Goal: Find contact information: Obtain details needed to contact an individual or organization

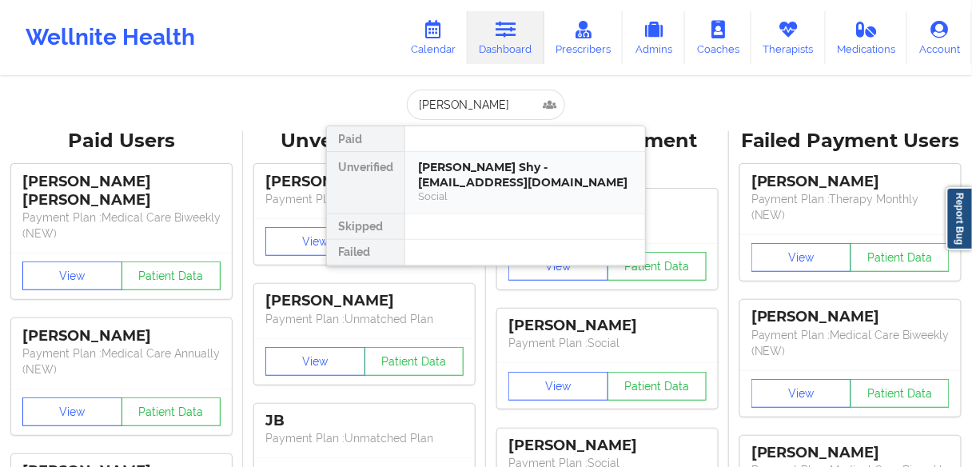
click at [444, 190] on div "Social" at bounding box center [525, 197] width 214 height 14
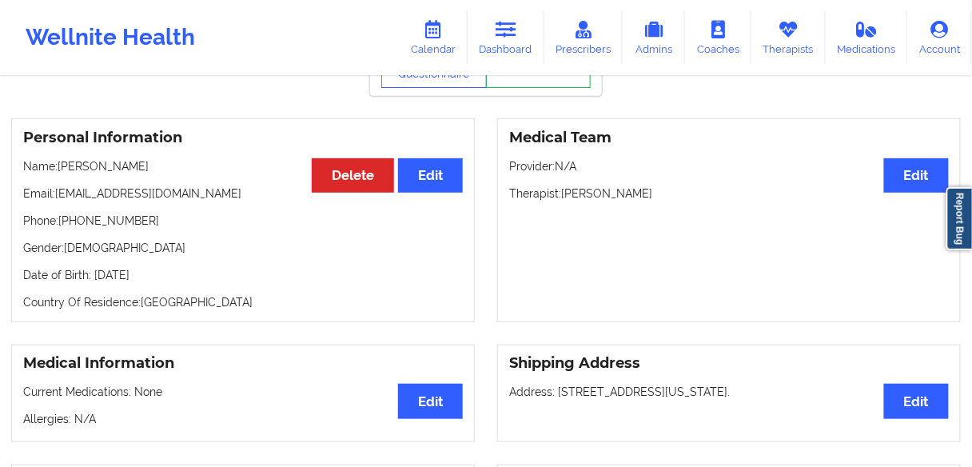
scroll to position [91, 0]
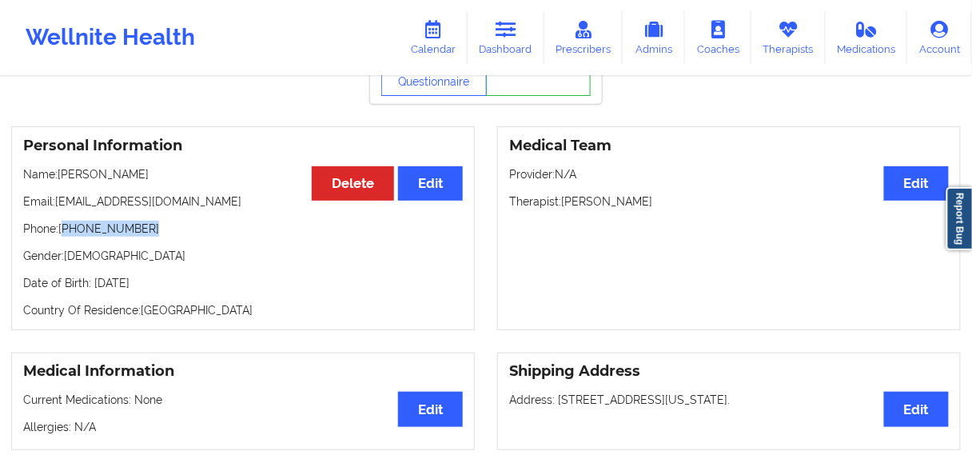
drag, startPoint x: 154, startPoint y: 230, endPoint x: 67, endPoint y: 232, distance: 86.4
click at [67, 232] on p "Phone: +1228-365-7787" at bounding box center [243, 229] width 440 height 16
copy p "1228-365-7787"
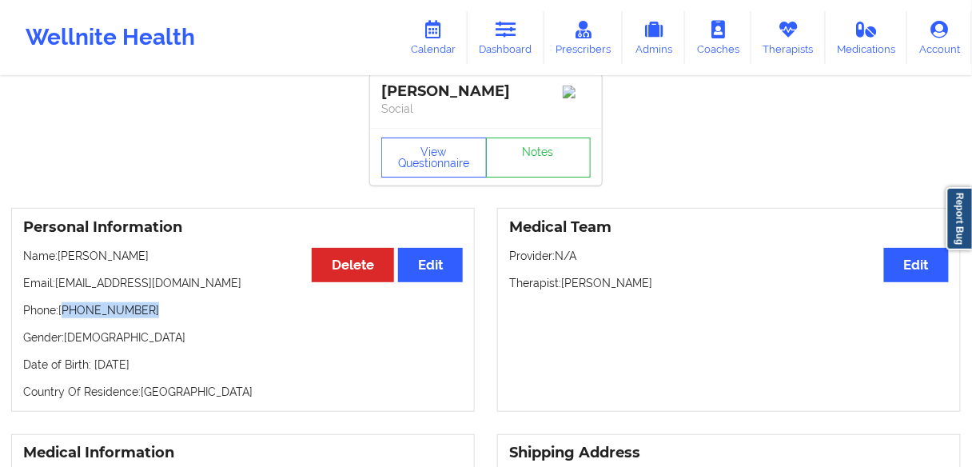
scroll to position [0, 0]
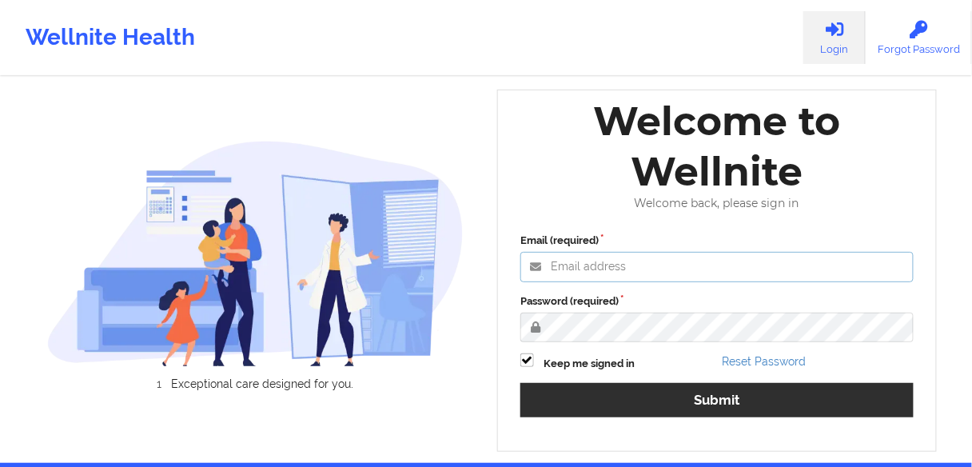
type input "[EMAIL_ADDRESS][PERSON_NAME][DOMAIN_NAME]"
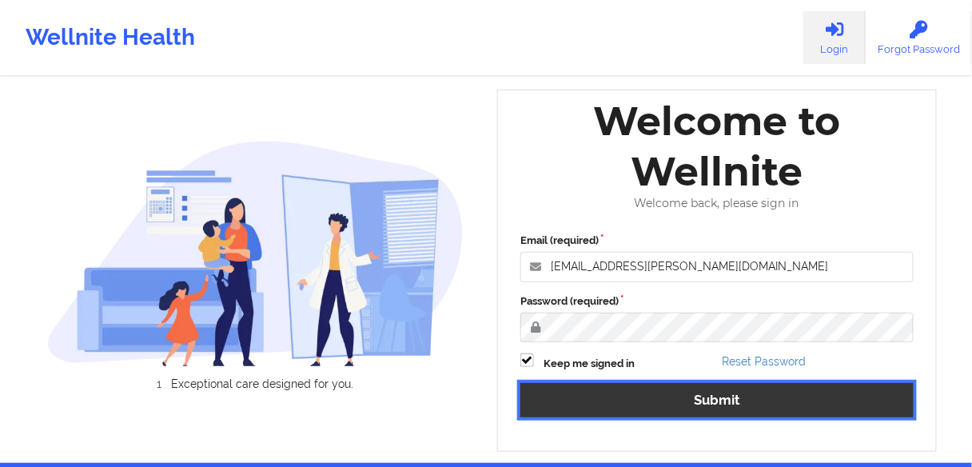
click at [725, 397] on button "Submit" at bounding box center [717, 400] width 393 height 34
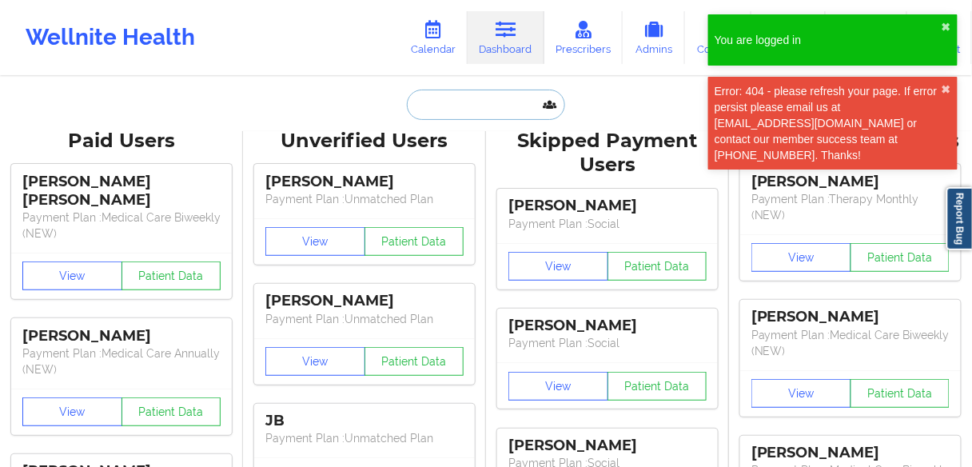
click at [501, 94] on input "text" at bounding box center [486, 105] width 158 height 30
paste input "[PERSON_NAME]"
type input "[PERSON_NAME]"
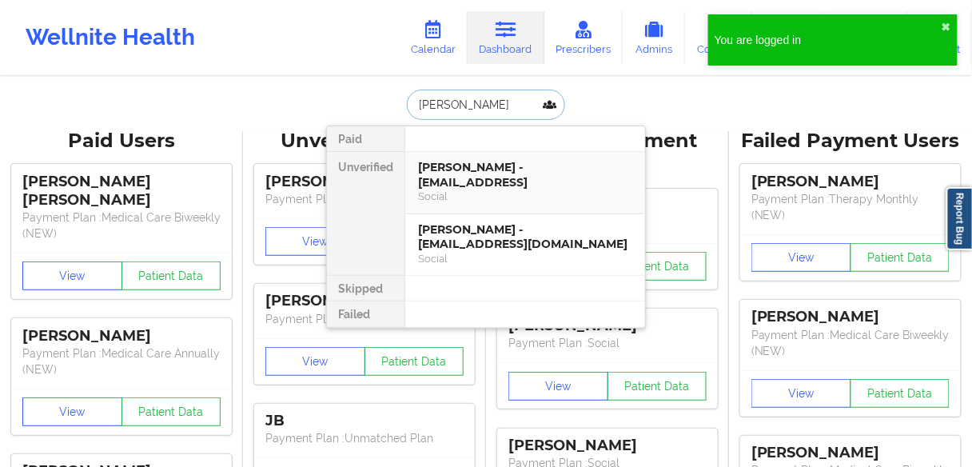
click at [477, 183] on div "[PERSON_NAME] - [EMAIL_ADDRESS]" at bounding box center [525, 175] width 214 height 30
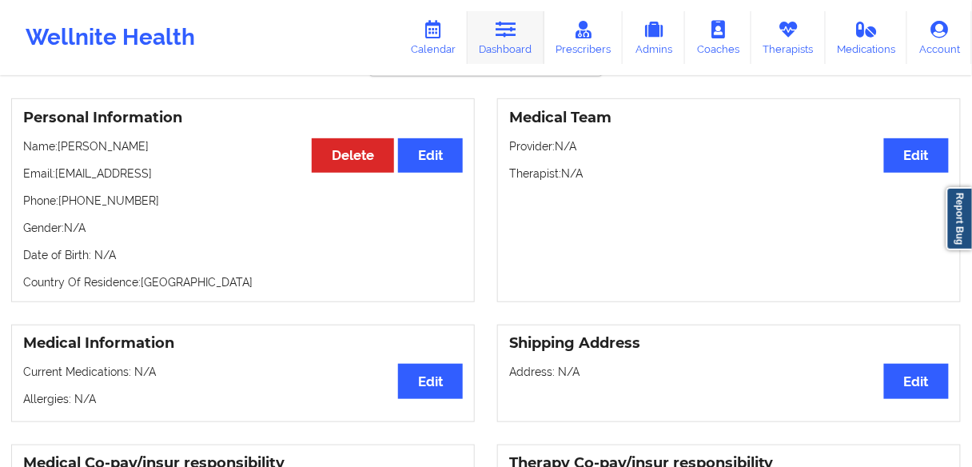
scroll to position [64, 0]
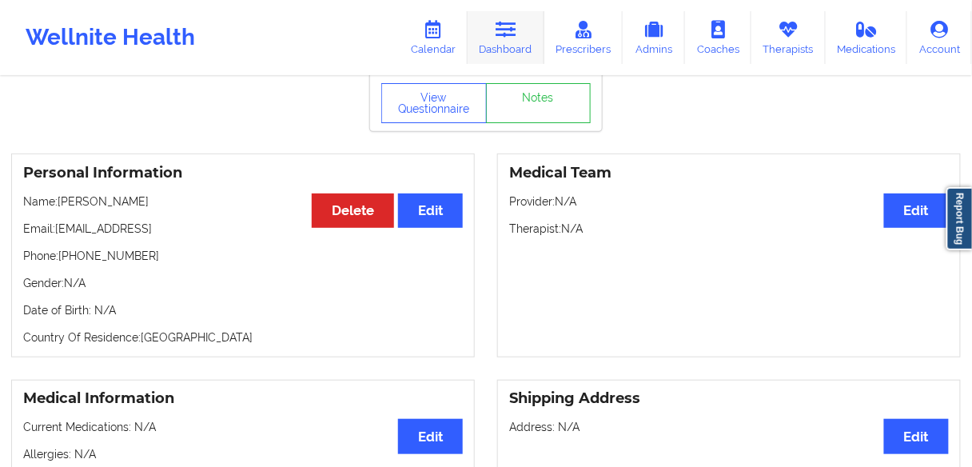
click at [514, 40] on link "Dashboard" at bounding box center [506, 37] width 77 height 53
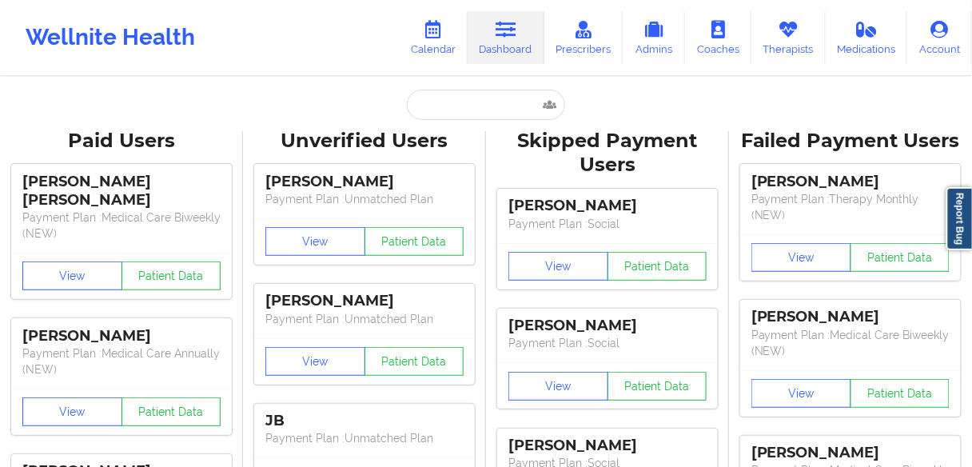
click at [486, 99] on input "text" at bounding box center [486, 105] width 158 height 30
paste input "[PERSON_NAME]"
type input "[PERSON_NAME]"
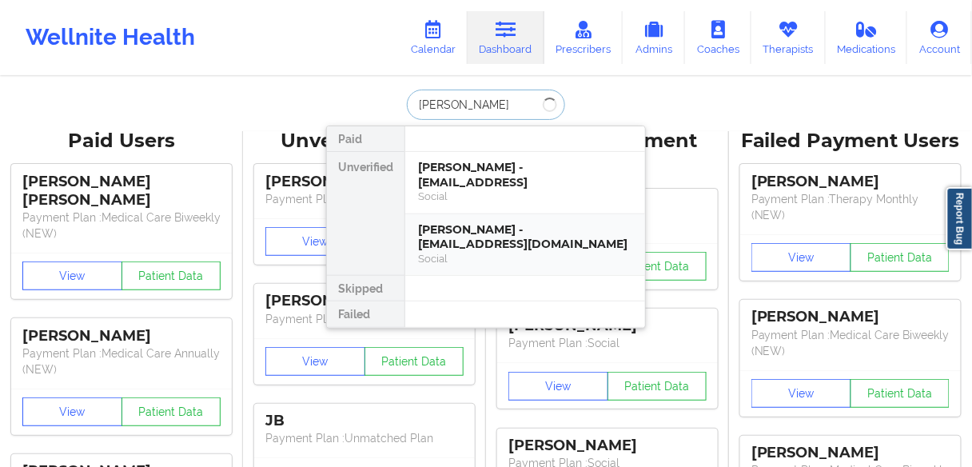
click at [457, 246] on div "[PERSON_NAME] - [EMAIL_ADDRESS][DOMAIN_NAME]" at bounding box center [525, 237] width 214 height 30
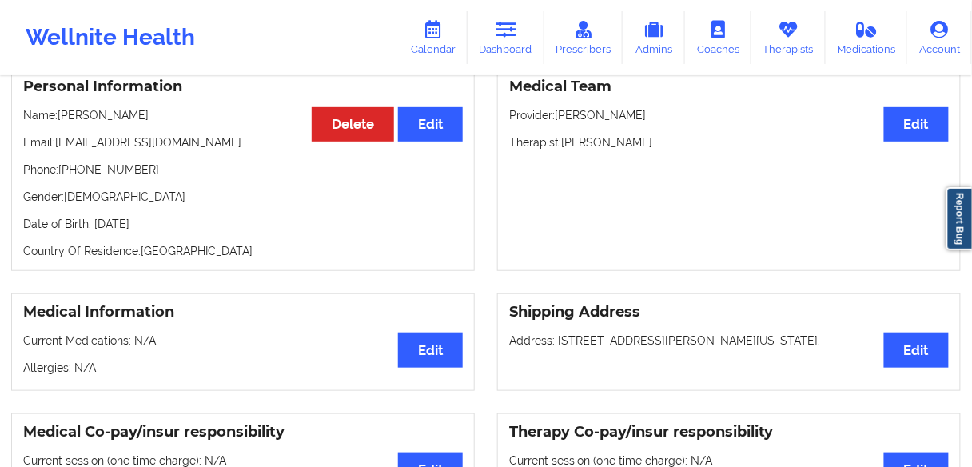
scroll to position [155, 0]
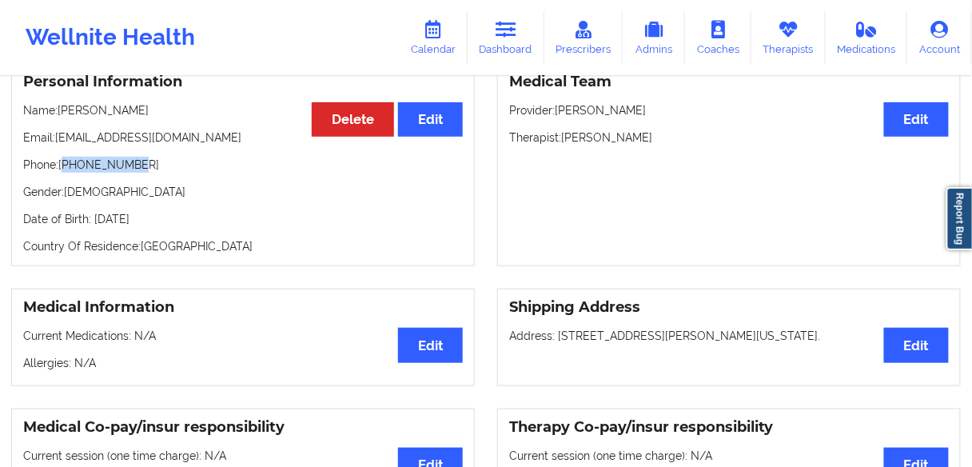
drag, startPoint x: 156, startPoint y: 170, endPoint x: 64, endPoint y: 171, distance: 92.0
click at [64, 171] on p "Phone: [PHONE_NUMBER]" at bounding box center [243, 165] width 440 height 16
copy p "12124703337"
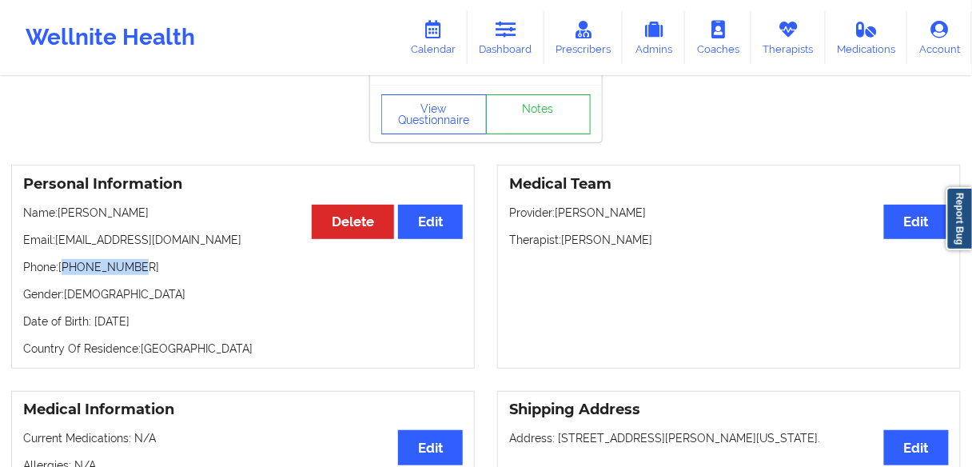
scroll to position [0, 0]
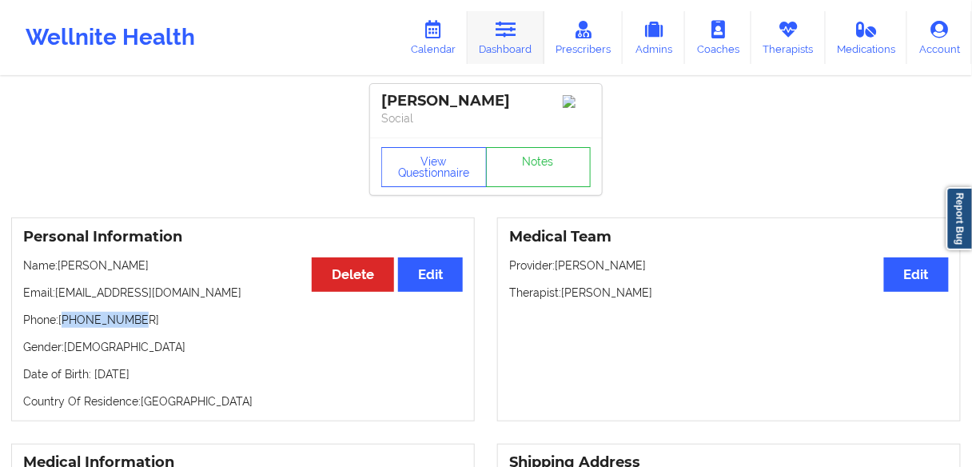
click at [497, 40] on link "Dashboard" at bounding box center [506, 37] width 77 height 53
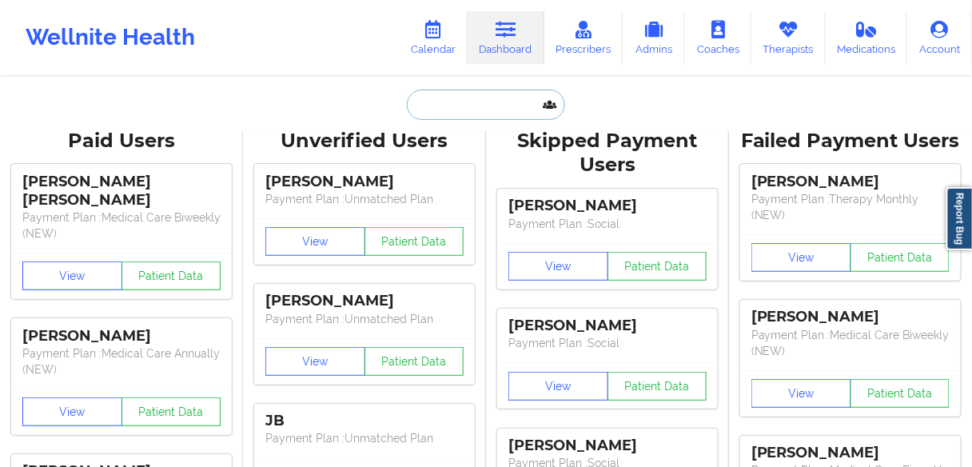
click at [438, 99] on input "text" at bounding box center [486, 105] width 158 height 30
paste input "[PERSON_NAME]"
type input "[PERSON_NAME]"
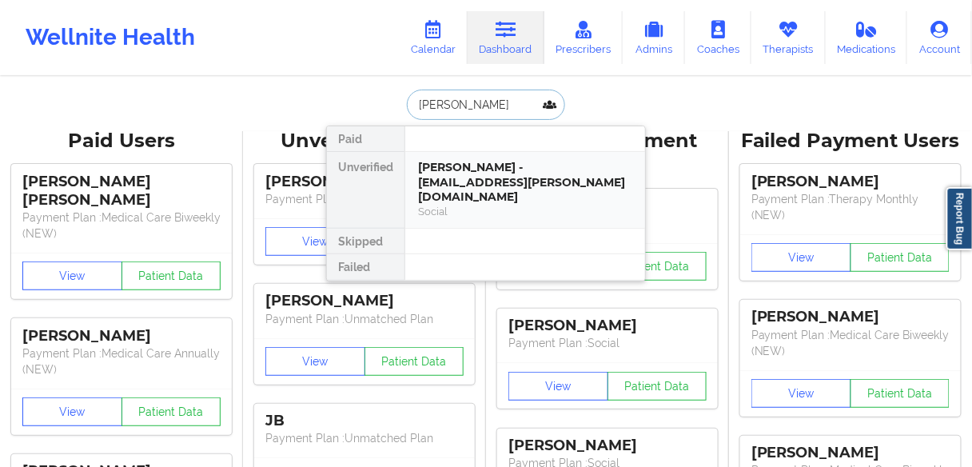
click at [481, 171] on div "[PERSON_NAME] - [EMAIL_ADDRESS][PERSON_NAME][DOMAIN_NAME]" at bounding box center [525, 182] width 214 height 45
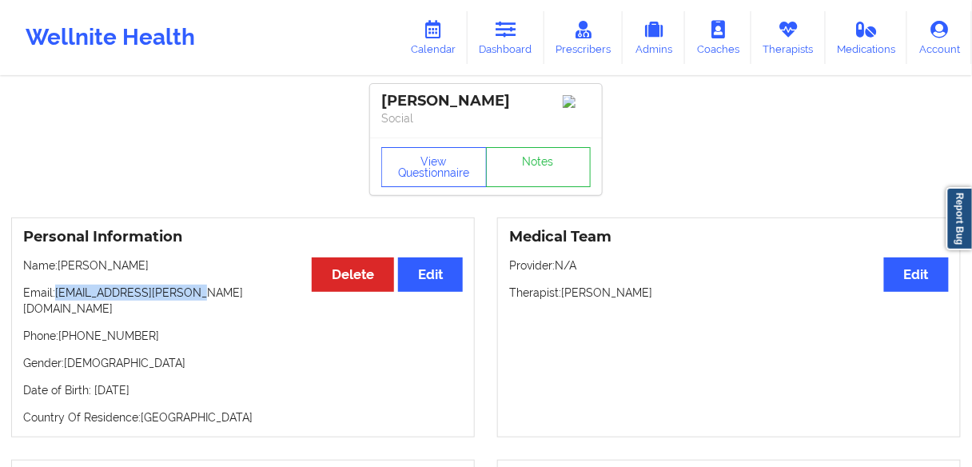
drag, startPoint x: 142, startPoint y: 298, endPoint x: 105, endPoint y: 270, distance: 46.2
click at [54, 297] on p "Email: [EMAIL_ADDRESS][PERSON_NAME][DOMAIN_NAME]" at bounding box center [243, 301] width 440 height 32
click at [151, 329] on p "Phone: [PHONE_NUMBER]" at bounding box center [243, 336] width 440 height 16
drag, startPoint x: 191, startPoint y: 298, endPoint x: 57, endPoint y: 298, distance: 134.4
click at [57, 298] on p "Email: [EMAIL_ADDRESS][PERSON_NAME][DOMAIN_NAME]" at bounding box center [243, 301] width 440 height 32
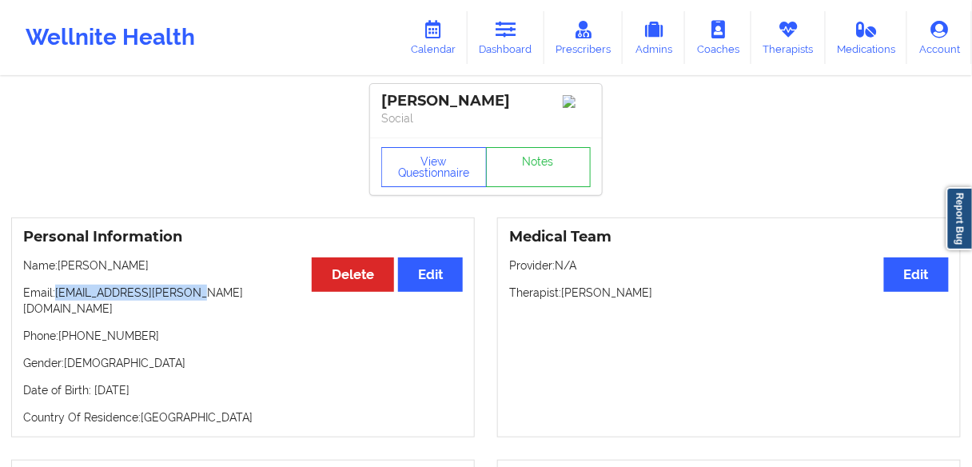
copy p "[EMAIL_ADDRESS][PERSON_NAME][DOMAIN_NAME]"
drag, startPoint x: 145, startPoint y: 325, endPoint x: 65, endPoint y: 323, distance: 80.0
click at [65, 328] on p "Phone: [PHONE_NUMBER]" at bounding box center [243, 336] width 440 height 16
copy p "19842150401"
